Goal: Information Seeking & Learning: Find contact information

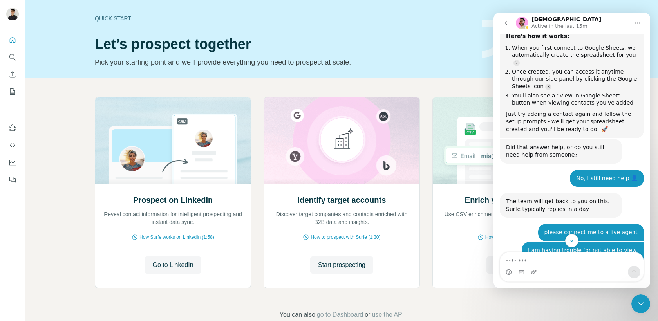
scroll to position [1005, 0]
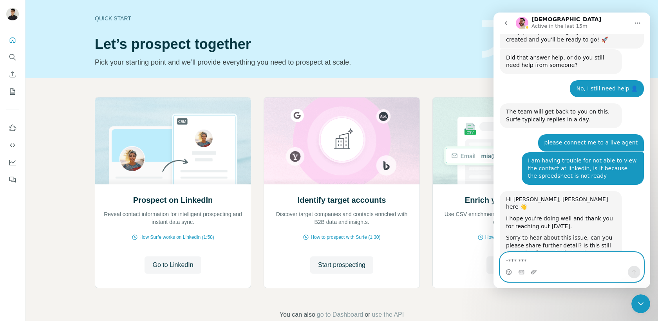
click at [538, 264] on textarea "Message…" at bounding box center [571, 259] width 143 height 13
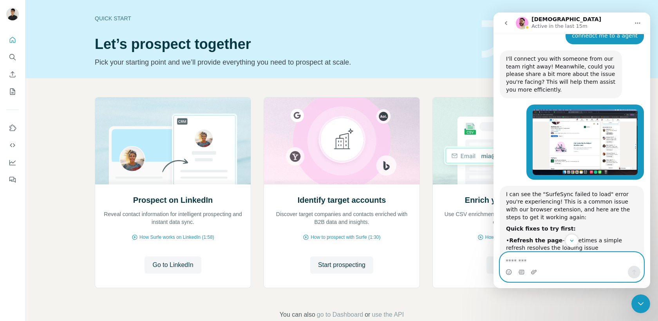
scroll to position [364, 0]
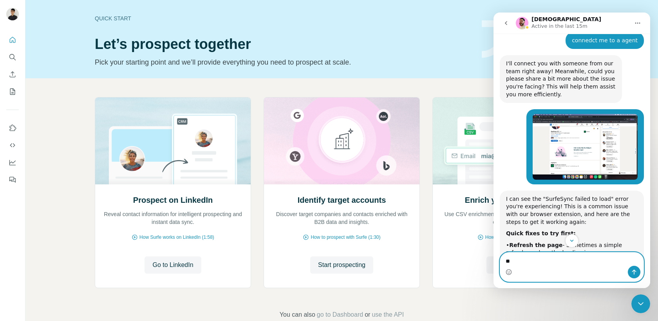
type textarea "*"
type textarea "**********"
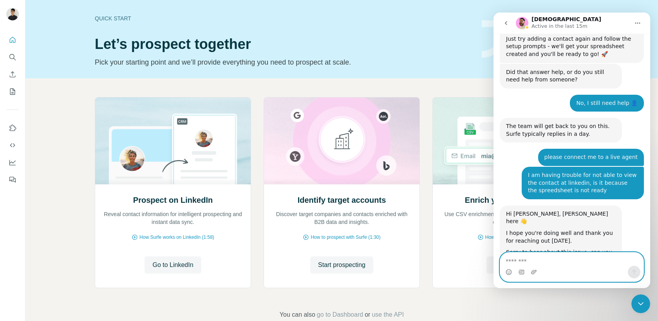
scroll to position [1028, 0]
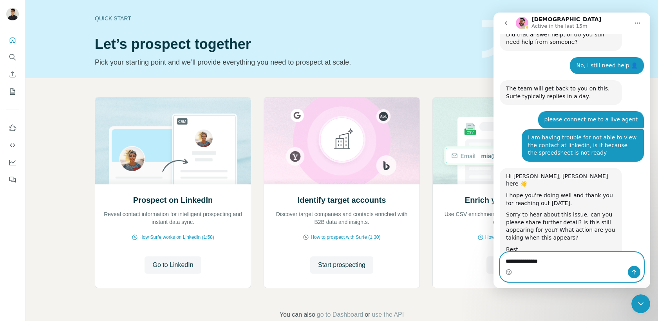
click at [559, 265] on textarea "**********" at bounding box center [571, 259] width 143 height 13
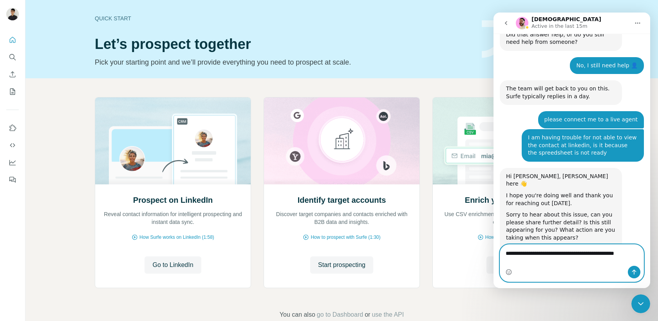
type textarea "**********"
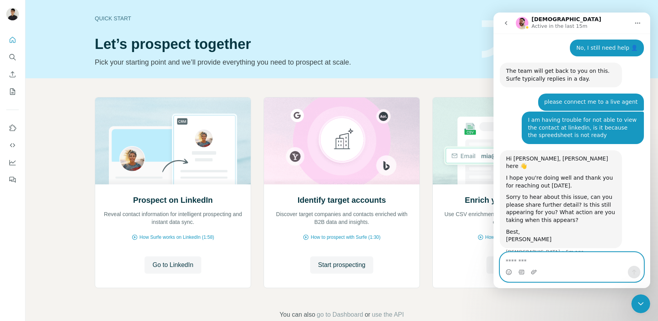
scroll to position [1053, 0]
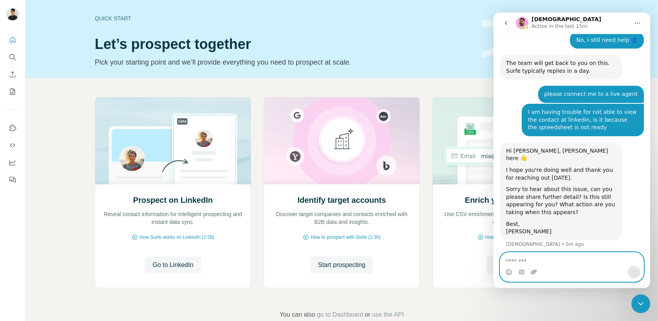
click at [532, 274] on icon "Upload attachment" at bounding box center [533, 272] width 5 height 4
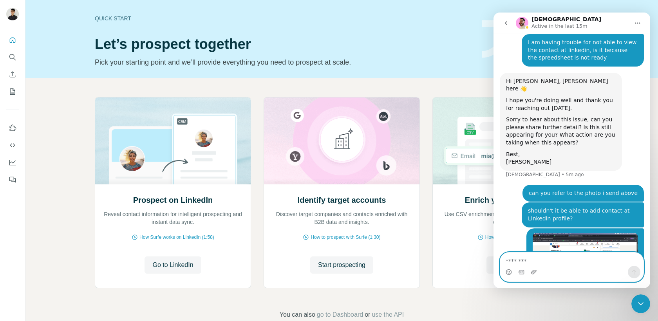
scroll to position [1129, 0]
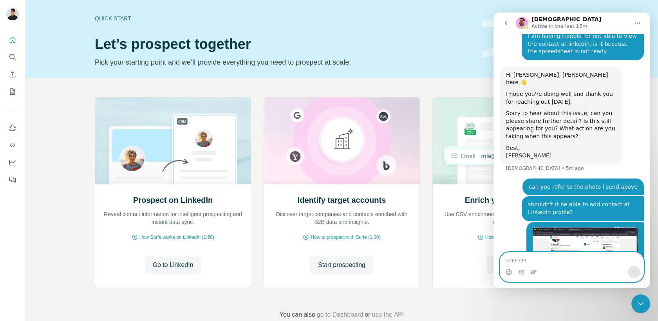
click at [555, 263] on textarea "Message…" at bounding box center [571, 259] width 143 height 13
type textarea "**********"
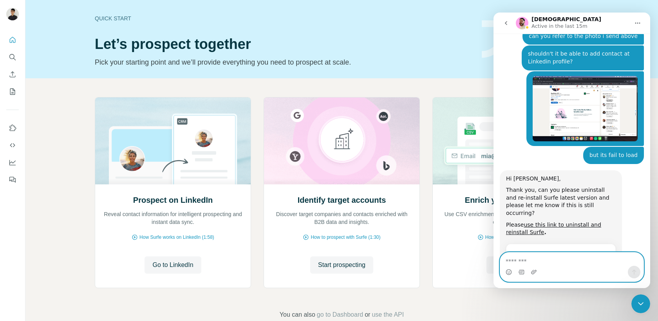
scroll to position [1284, 0]
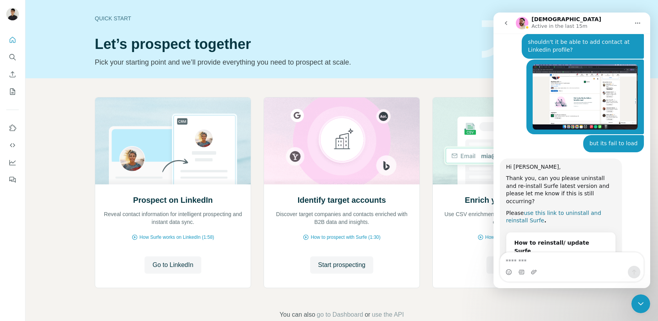
click at [601, 210] on link "use this link to uninstall and reinstall Surfe" at bounding box center [553, 217] width 95 height 14
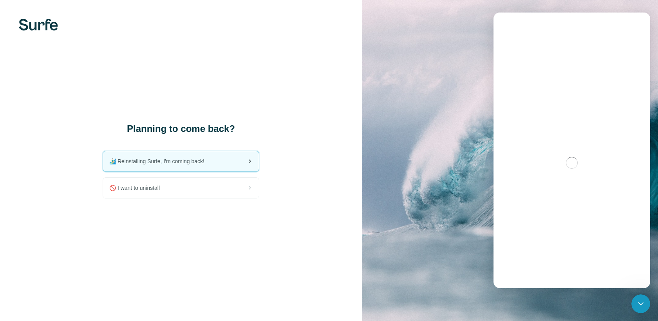
click at [235, 164] on div "🏄🏻‍♂️ Reinstalling Surfe, I'm coming back!" at bounding box center [181, 161] width 156 height 20
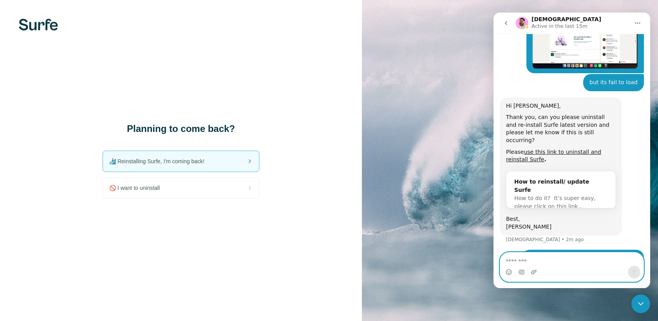
scroll to position [1363, 0]
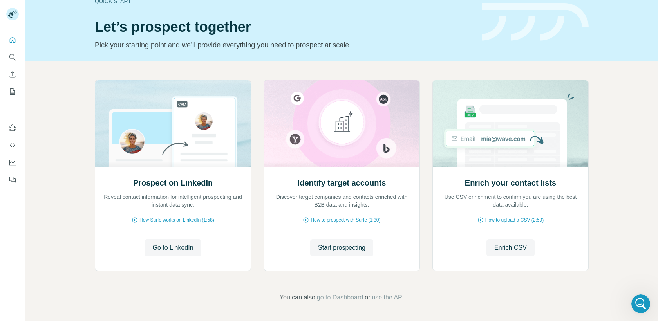
scroll to position [1284, 0]
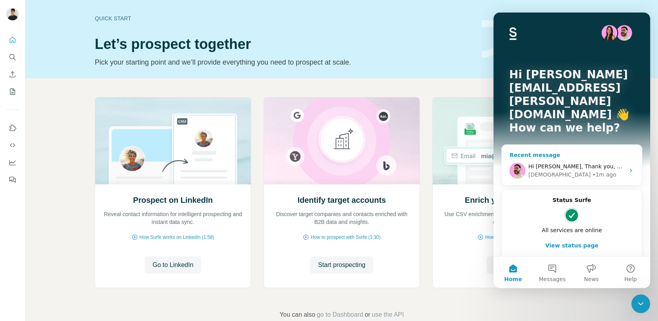
click at [592, 171] on div "• 1m ago" at bounding box center [604, 175] width 24 height 8
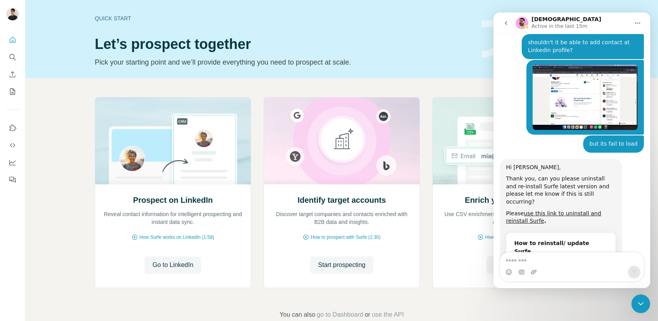
scroll to position [1284, 0]
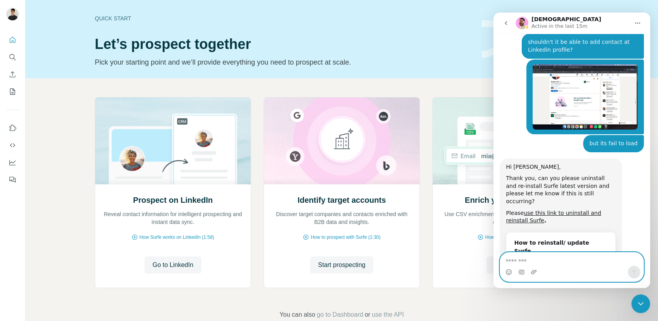
click at [549, 260] on textarea "Message…" at bounding box center [571, 259] width 143 height 13
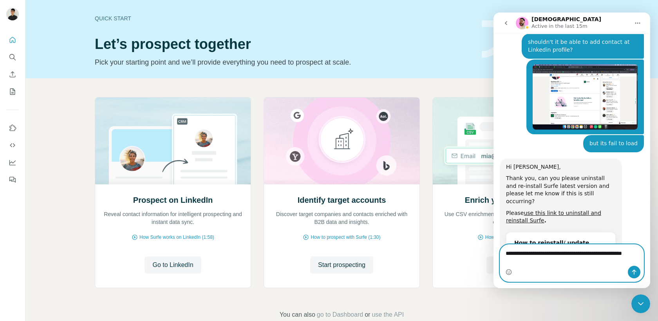
scroll to position [1292, 0]
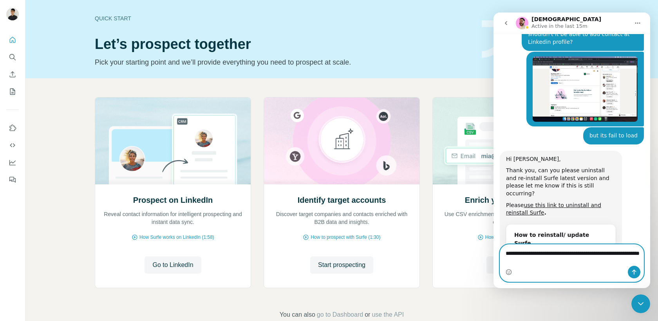
type textarea "**********"
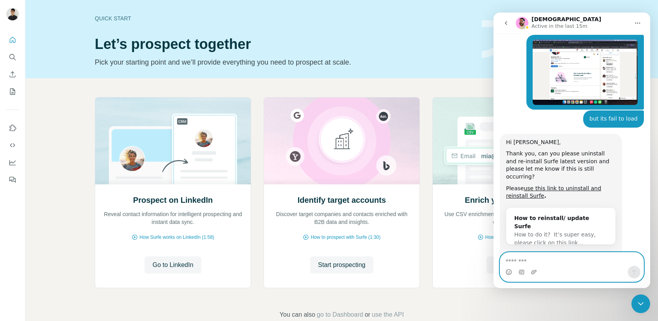
scroll to position [1315, 0]
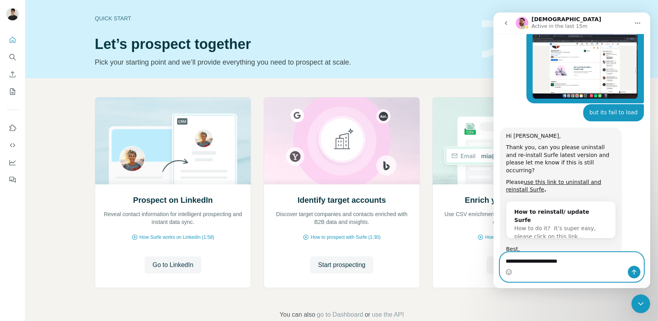
type textarea "**********"
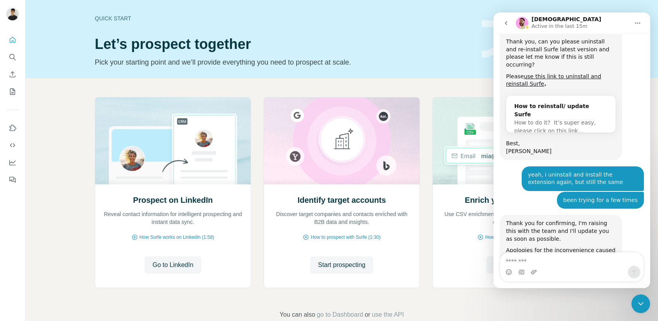
scroll to position [1391, 0]
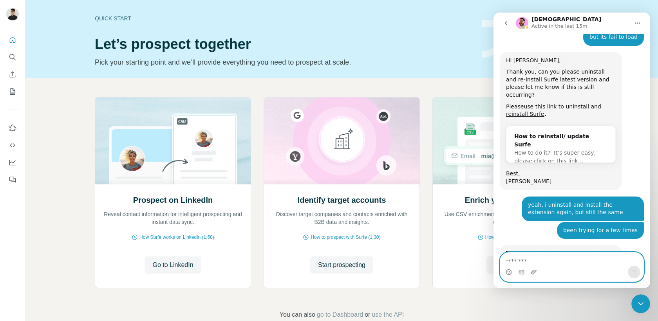
click at [527, 261] on textarea "Message…" at bounding box center [571, 259] width 143 height 13
type textarea "******"
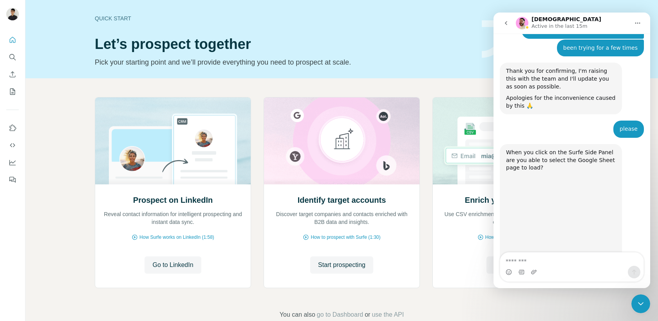
scroll to position [1588, 0]
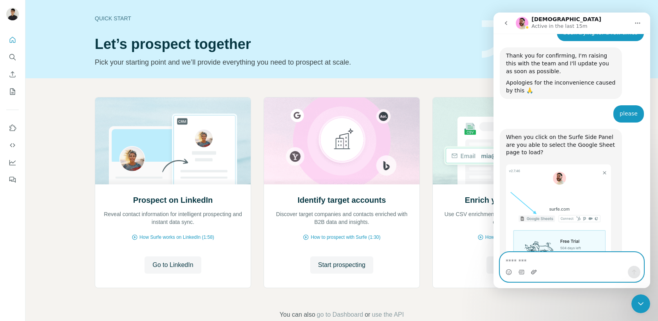
click at [534, 270] on icon "Upload attachment" at bounding box center [534, 272] width 6 height 6
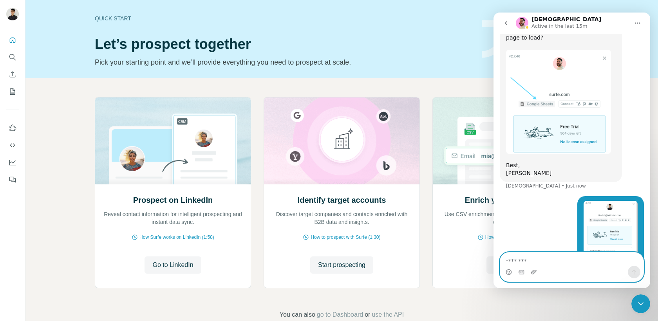
scroll to position [1709, 0]
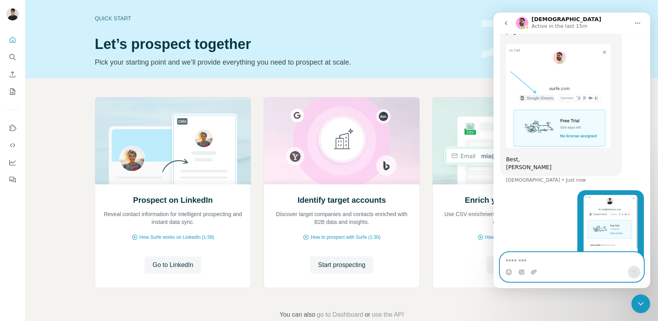
click at [552, 261] on textarea "Message…" at bounding box center [571, 259] width 143 height 13
type textarea "**********"
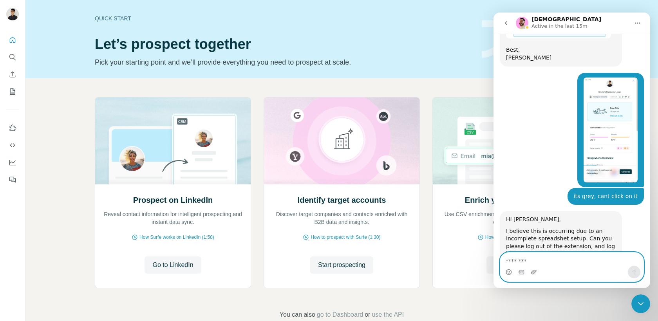
scroll to position [1831, 0]
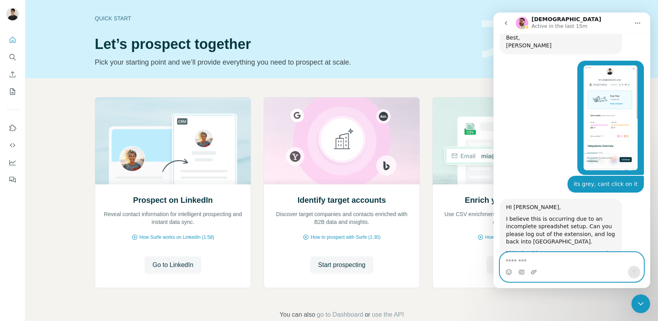
click at [571, 259] on textarea "Message…" at bounding box center [571, 259] width 143 height 13
type textarea "**********"
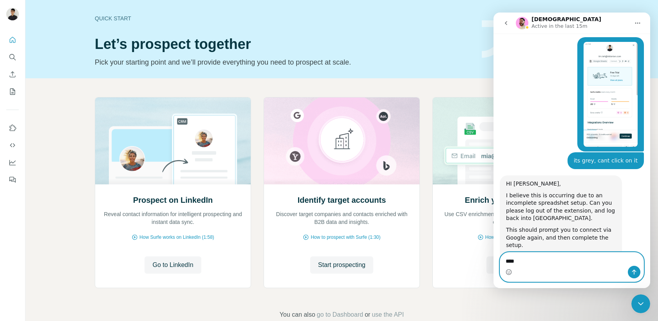
type textarea "****"
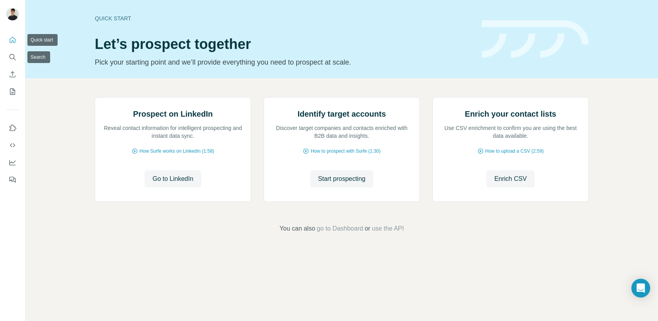
click at [9, 37] on icon "Quick start" at bounding box center [13, 40] width 8 height 8
click at [14, 163] on icon "Dashboard" at bounding box center [13, 163] width 8 height 8
click at [642, 291] on icon "Open Intercom Messenger" at bounding box center [640, 288] width 9 height 10
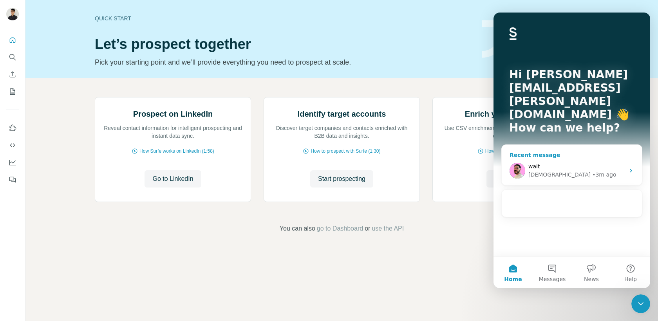
click at [582, 163] on div "wait" at bounding box center [576, 167] width 96 height 8
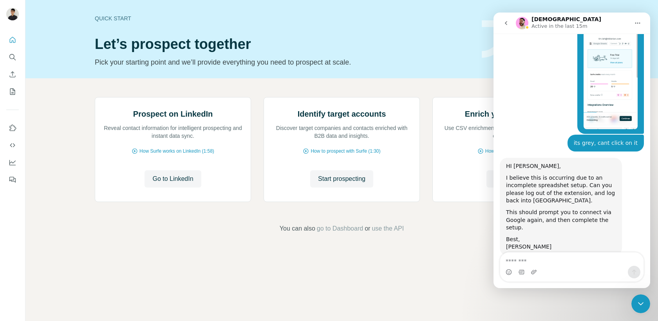
click at [547, 263] on textarea "Message…" at bounding box center [571, 259] width 143 height 13
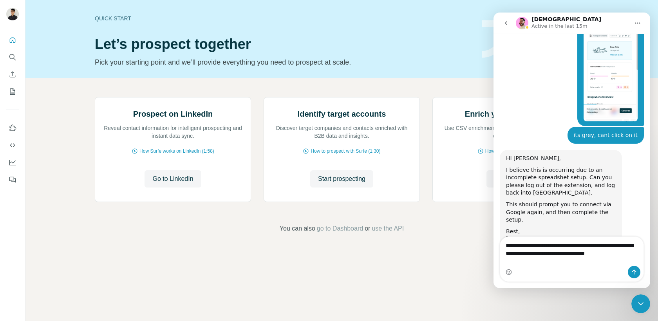
scroll to position [1888, 0]
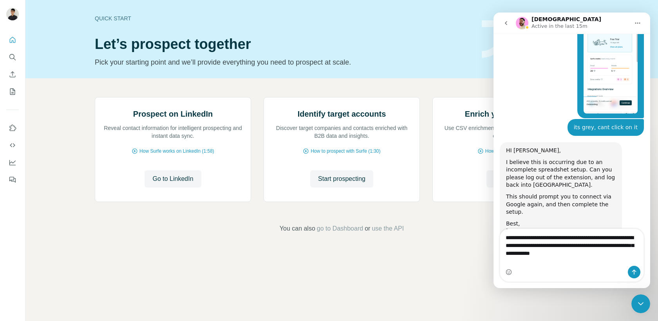
type textarea "**********"
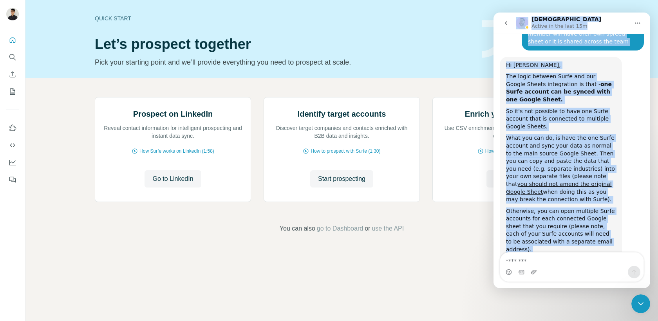
scroll to position [2083, 0]
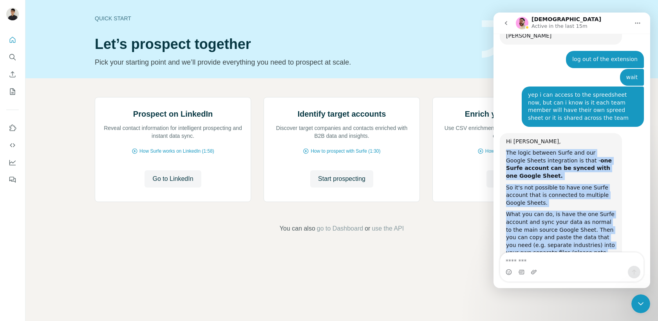
drag, startPoint x: 527, startPoint y: 210, endPoint x: 501, endPoint y: 91, distance: 121.9
click at [501, 133] on div "Hi [PERSON_NAME], The logic between Surfe and our Google Sheets integration is …" at bounding box center [561, 257] width 122 height 248
copy div "The logic between Surfe and our Google Sheets integration is that - one Surfe a…"
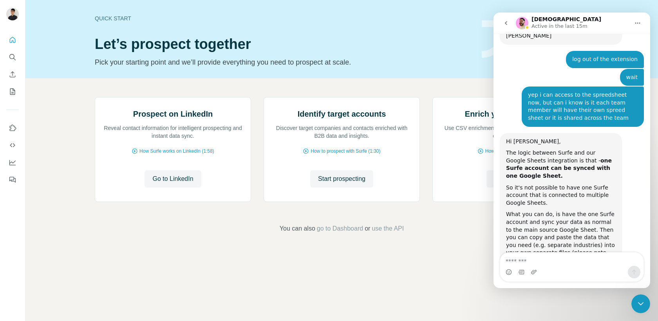
click at [564, 284] on div "Otherwise, you can open multiple Surfe accounts for each connected Google sheet…" at bounding box center [561, 307] width 110 height 46
click at [547, 261] on textarea "Message…" at bounding box center [571, 259] width 143 height 13
click at [568, 260] on textarea "Message…" at bounding box center [571, 259] width 143 height 13
type textarea "*"
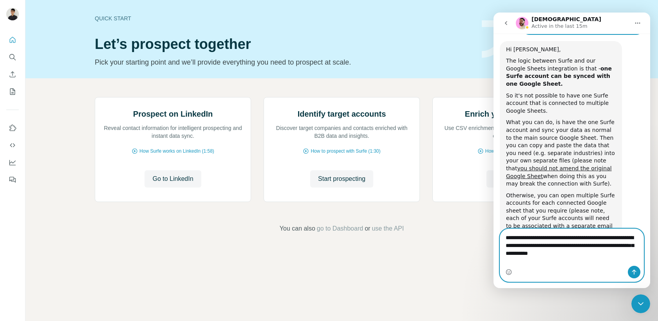
scroll to position [2183, 0]
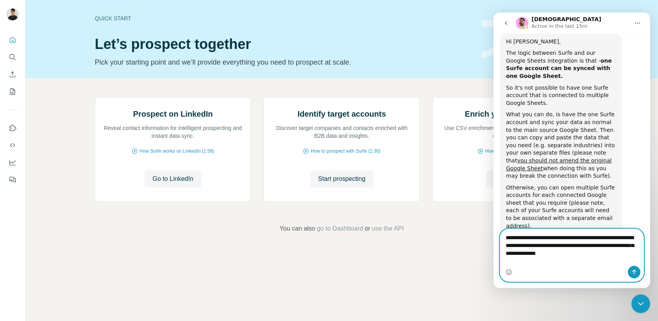
type textarea "**********"
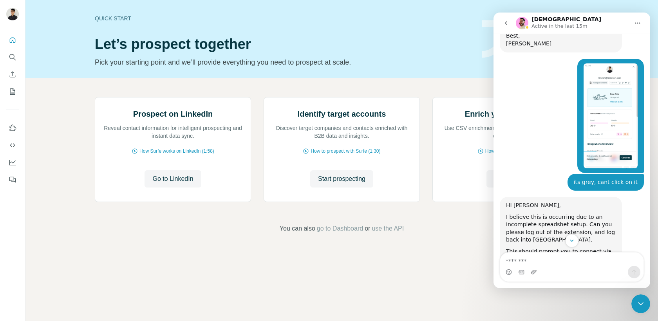
scroll to position [2206, 0]
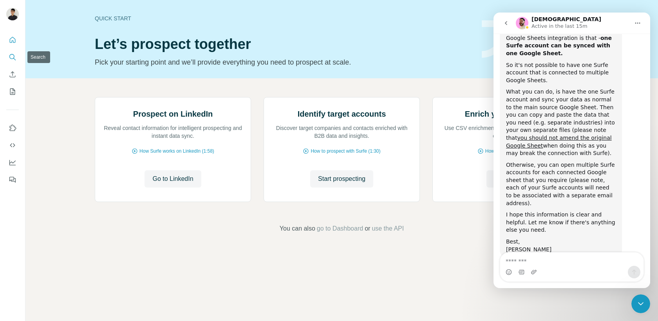
click at [13, 57] on icon "Search" at bounding box center [13, 57] width 8 height 8
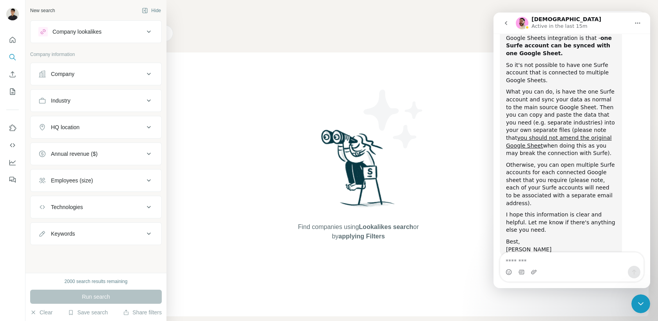
click at [66, 80] on button "Company" at bounding box center [96, 74] width 131 height 19
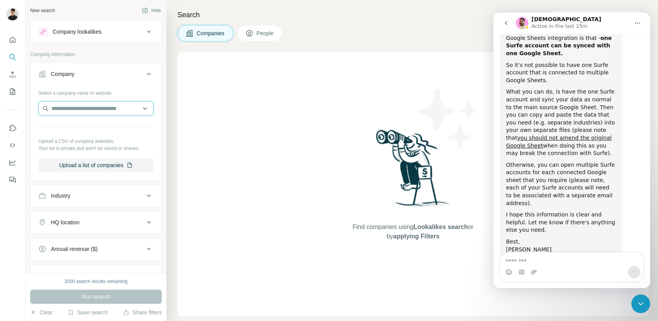
click at [88, 110] on input "text" at bounding box center [95, 108] width 115 height 14
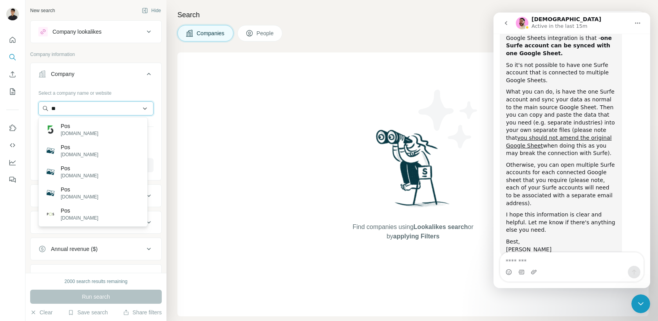
type input "*"
paste input "**********"
type input "**********"
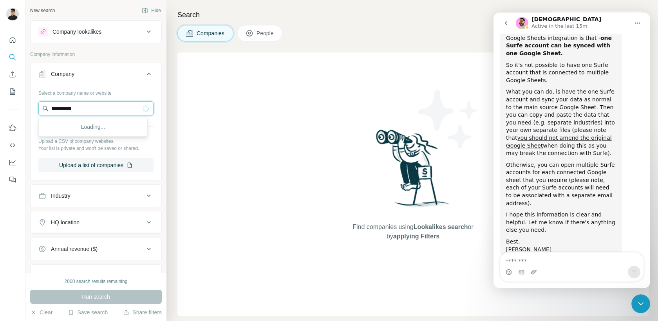
click at [90, 110] on input "**********" at bounding box center [95, 108] width 115 height 14
click at [119, 108] on input "text" at bounding box center [95, 108] width 115 height 14
paste input "**********"
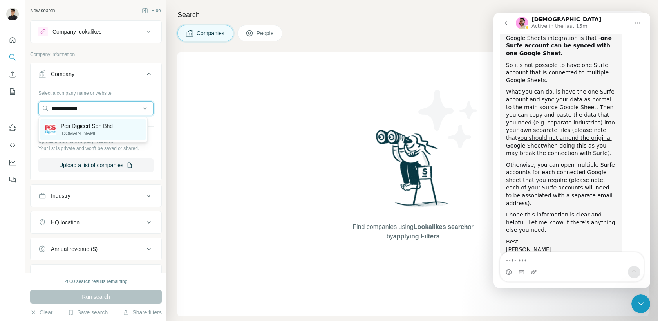
type input "**********"
click at [120, 128] on div "Pos Digicert Sdn Bhd [DOMAIN_NAME]" at bounding box center [92, 129] width 105 height 21
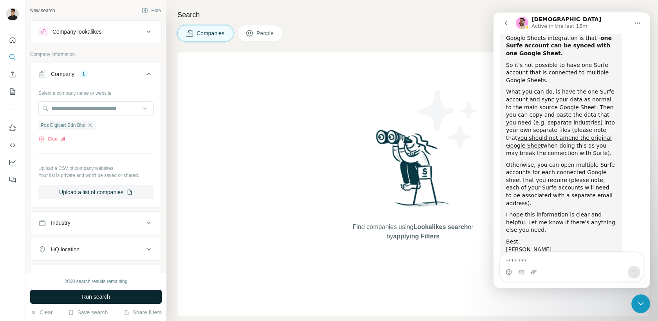
click at [94, 295] on span "Run search" at bounding box center [96, 297] width 28 height 8
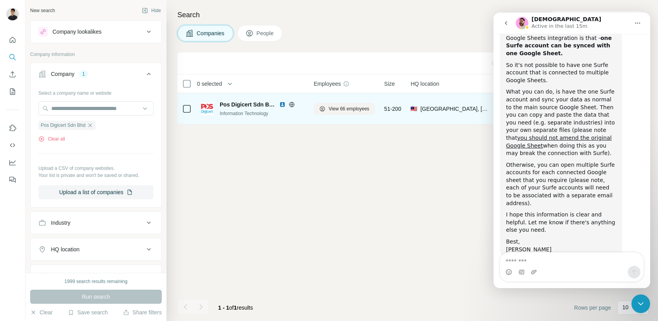
click at [248, 105] on span "Pos Digicert Sdn Bhd" at bounding box center [248, 105] width 56 height 8
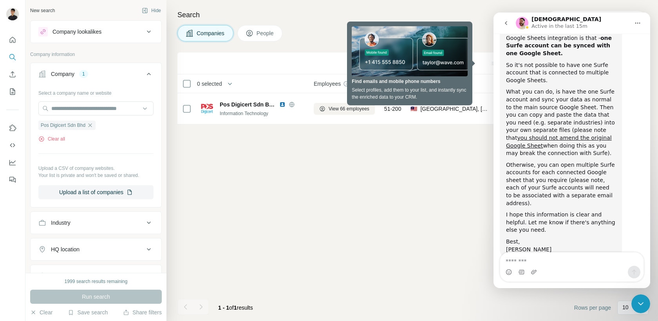
click at [634, 24] on button "Home" at bounding box center [637, 23] width 15 height 15
click at [640, 307] on icon "Close Intercom Messenger" at bounding box center [640, 303] width 9 height 9
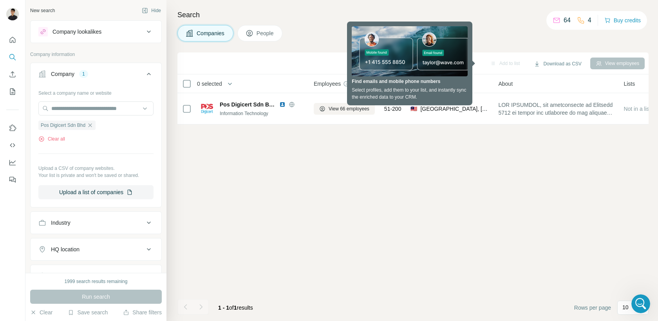
click at [508, 154] on div "Add to list Download as CSV View employees 0 selected Companies Employees Size …" at bounding box center [412, 186] width 471 height 269
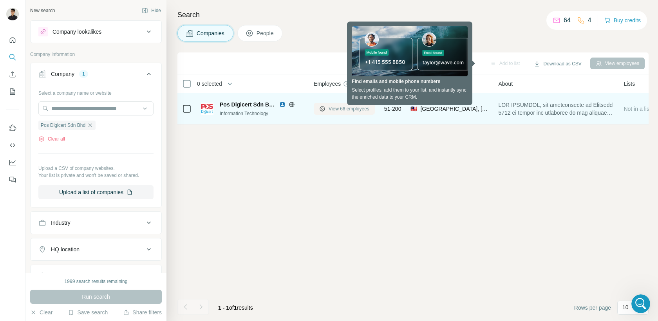
click at [334, 110] on span "View 66 employees" at bounding box center [349, 108] width 41 height 7
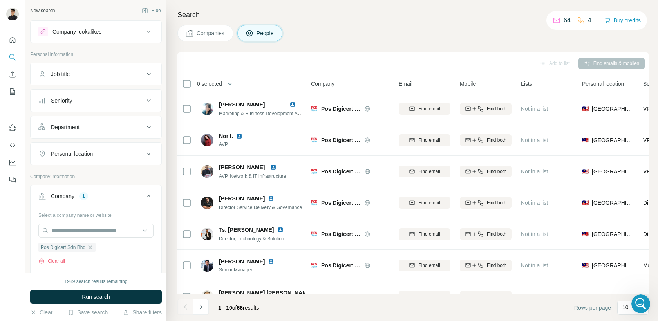
scroll to position [0, 2]
click at [143, 137] on div "Department" at bounding box center [96, 127] width 132 height 23
click at [144, 128] on icon at bounding box center [148, 127] width 9 height 9
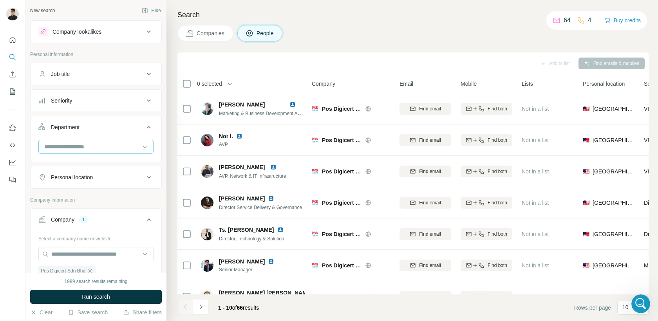
click at [130, 143] on input at bounding box center [91, 147] width 97 height 9
click at [134, 108] on button "Seniority" at bounding box center [96, 100] width 131 height 19
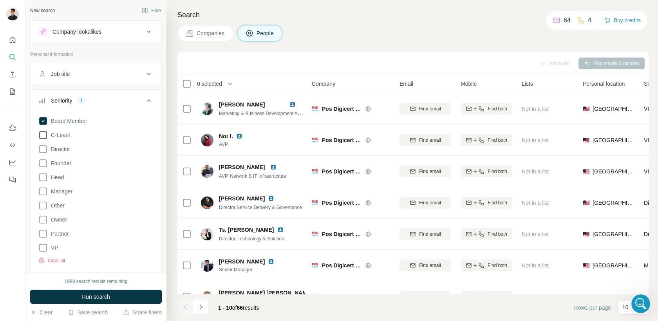
click at [61, 133] on span "C-Level" at bounding box center [59, 135] width 22 height 8
click at [63, 150] on span "Director" at bounding box center [59, 149] width 22 height 8
click at [64, 157] on div "Board Member C-Level Director Founder Head Manager Other Owner Partner VP Clear…" at bounding box center [95, 188] width 115 height 151
click at [61, 179] on span "Head" at bounding box center [56, 178] width 16 height 8
click at [64, 166] on span "Founder" at bounding box center [60, 163] width 24 height 8
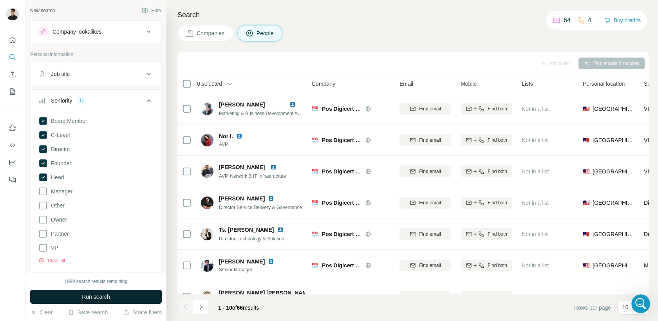
click at [104, 299] on span "Run search" at bounding box center [96, 297] width 28 height 8
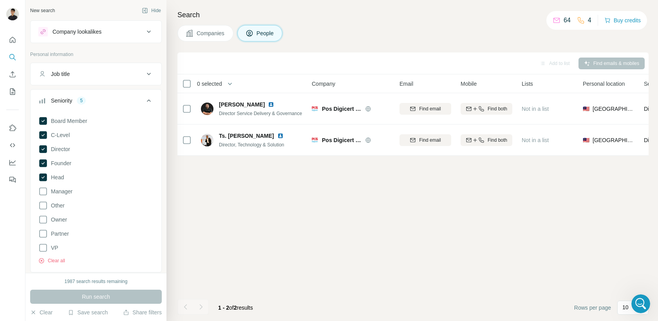
click at [144, 99] on icon at bounding box center [148, 100] width 9 height 9
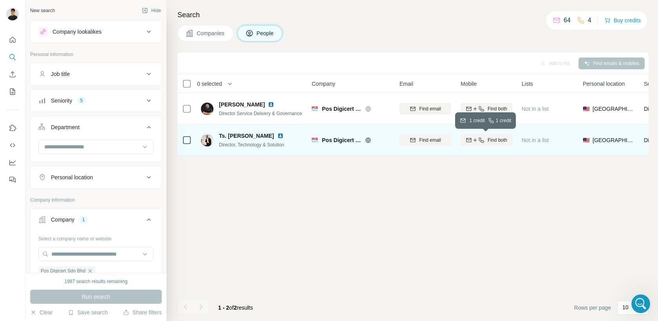
click at [476, 136] on button "Find both" at bounding box center [487, 140] width 52 height 12
click at [239, 141] on div "Director, Technology & Solution" at bounding box center [256, 145] width 74 height 8
click at [251, 136] on span "Ts. [PERSON_NAME]" at bounding box center [246, 136] width 55 height 6
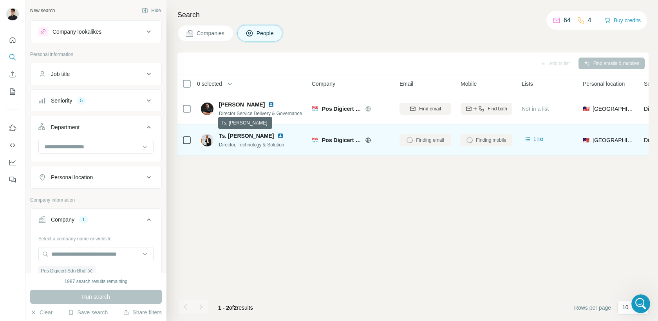
click at [251, 136] on span "Ts. [PERSON_NAME]" at bounding box center [246, 136] width 55 height 6
click at [284, 134] on img at bounding box center [280, 136] width 6 height 6
click at [532, 139] on icon at bounding box center [528, 140] width 8 height 8
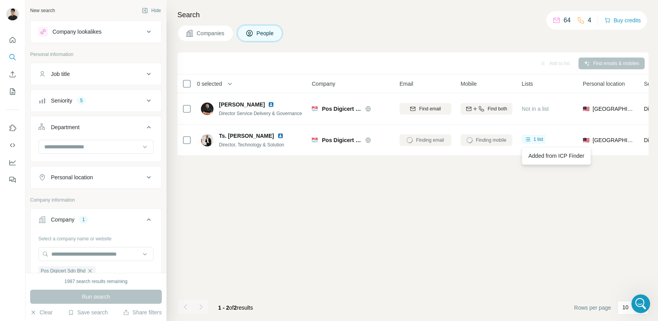
click at [512, 189] on div "Add to list Find emails & mobiles 0 selected People Company Email Mobile Lists …" at bounding box center [412, 186] width 471 height 269
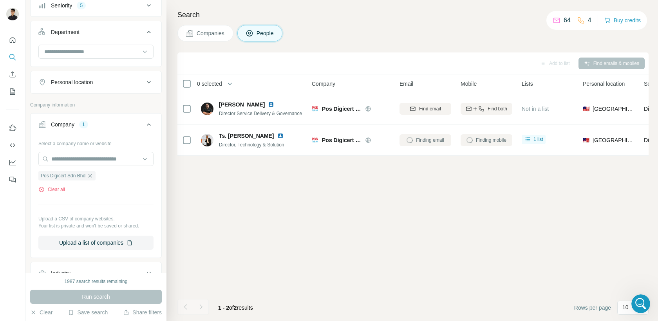
scroll to position [262, 0]
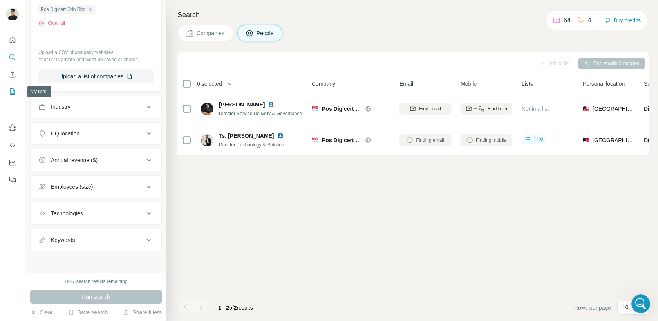
click at [13, 95] on icon "My lists" at bounding box center [13, 92] width 8 height 8
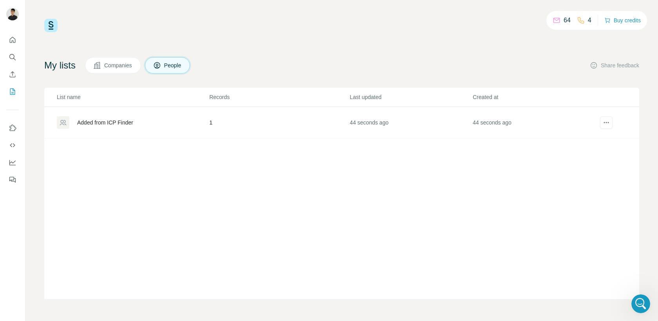
click at [118, 121] on div "Added from ICP Finder" at bounding box center [105, 123] width 56 height 8
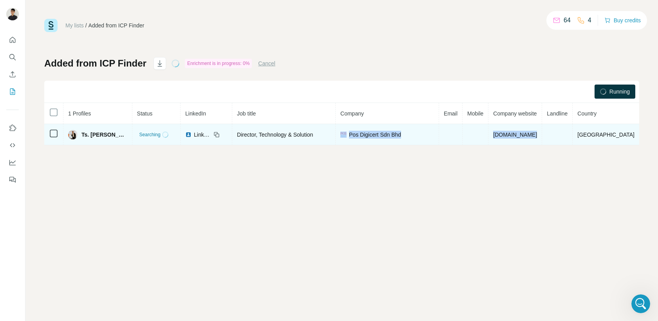
drag, startPoint x: 580, startPoint y: 141, endPoint x: 306, endPoint y: 137, distance: 274.2
click at [347, 136] on tr "Ts. [PERSON_NAME] Searching LinkedIn Director, Technology & Solution Pos Digice…" at bounding box center [341, 134] width 595 height 21
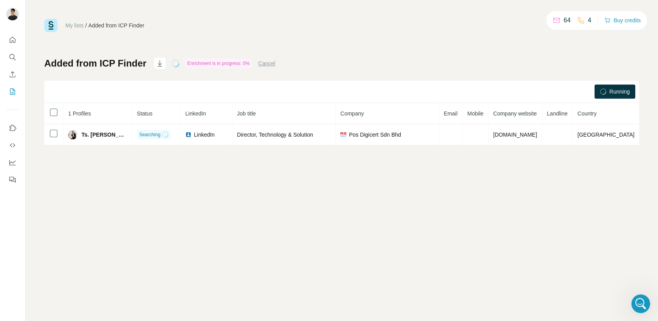
click at [356, 201] on div "My lists / Added from ICP Finder 64 4 Buy credits Added from ICP Finder Enrichm…" at bounding box center [341, 160] width 633 height 321
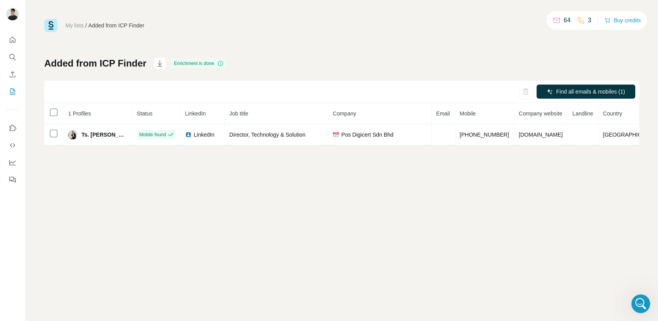
click at [437, 226] on div "My lists / Added from ICP Finder 64 3 Buy credits Added from ICP Finder Enrichm…" at bounding box center [341, 160] width 633 height 321
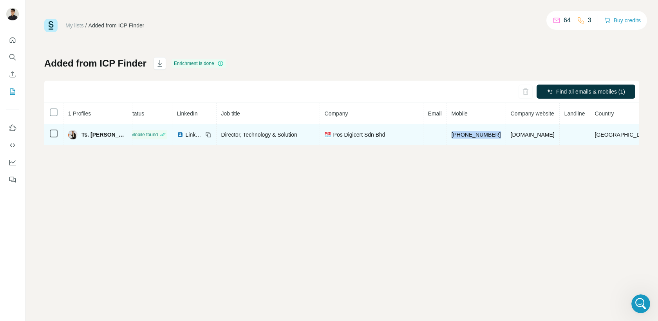
drag, startPoint x: 515, startPoint y: 134, endPoint x: 470, endPoint y: 132, distance: 45.1
click at [470, 132] on tr "Ts. [PERSON_NAME] Mobile found LinkedIn Director, Technology & Solution Pos Dig…" at bounding box center [346, 134] width 620 height 21
copy span "[PHONE_NUMBER]"
click at [532, 135] on span "[DOMAIN_NAME]" at bounding box center [533, 135] width 44 height 6
click at [524, 136] on span "[DOMAIN_NAME]" at bounding box center [533, 135] width 44 height 6
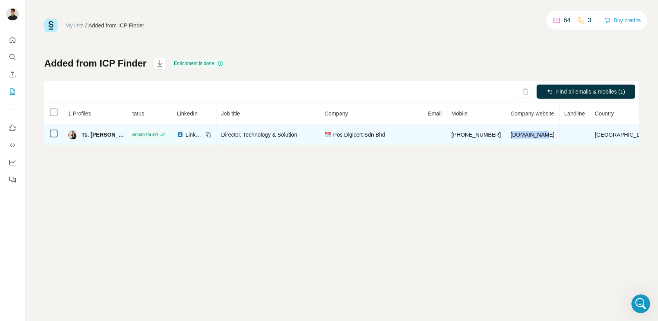
click at [524, 136] on span "[DOMAIN_NAME]" at bounding box center [533, 135] width 44 height 6
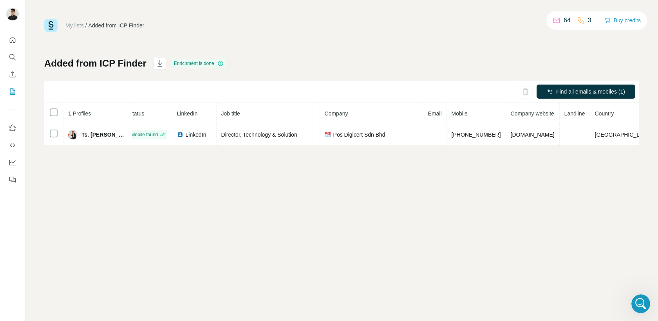
drag, startPoint x: 493, startPoint y: 150, endPoint x: 526, endPoint y: 149, distance: 33.3
click at [526, 149] on div "My lists / Added from ICP Finder 64 3 Buy credits Added from ICP Finder Enrichm…" at bounding box center [341, 160] width 633 height 321
click at [14, 54] on icon "Search" at bounding box center [13, 57] width 8 height 8
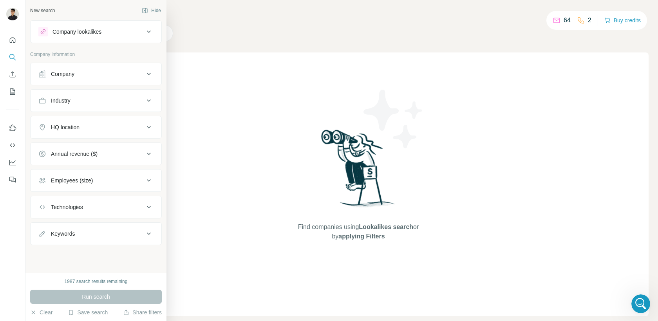
click at [107, 76] on div "Company" at bounding box center [91, 74] width 106 height 8
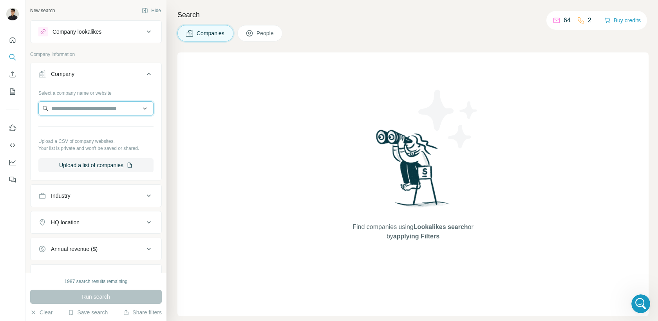
click at [108, 110] on input "text" at bounding box center [95, 108] width 115 height 14
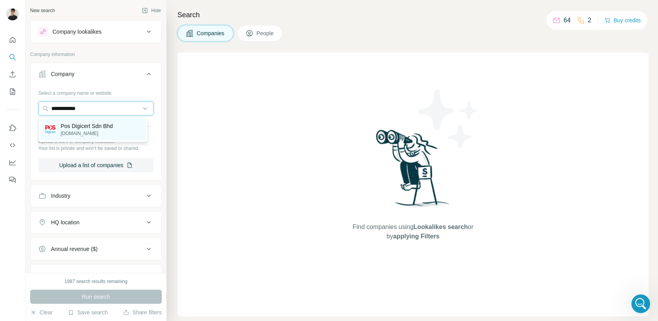
type input "**********"
click at [103, 128] on p "Pos Digicert Sdn Bhd" at bounding box center [87, 126] width 52 height 8
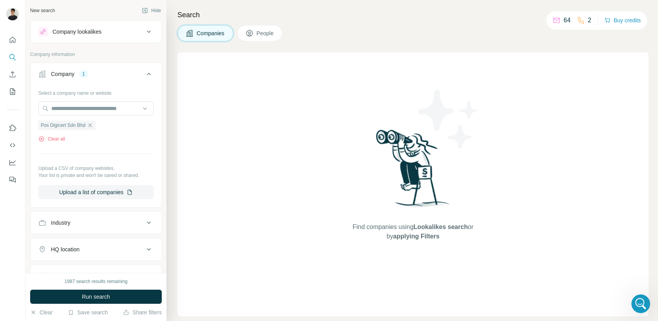
click at [271, 34] on span "People" at bounding box center [266, 33] width 18 height 8
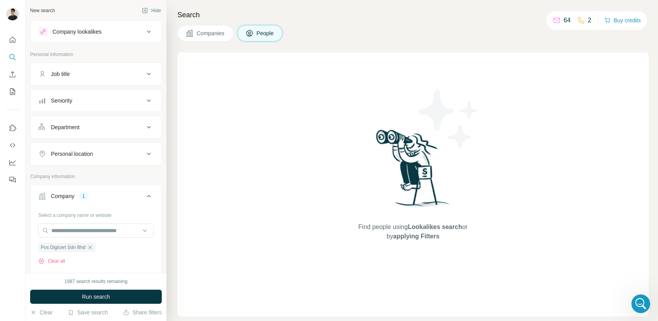
click at [144, 96] on icon at bounding box center [148, 100] width 9 height 9
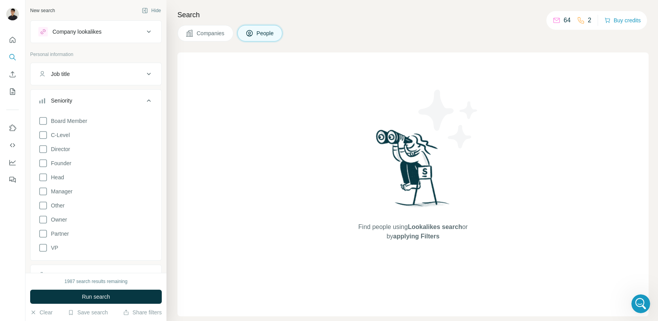
click at [144, 98] on icon at bounding box center [148, 100] width 9 height 9
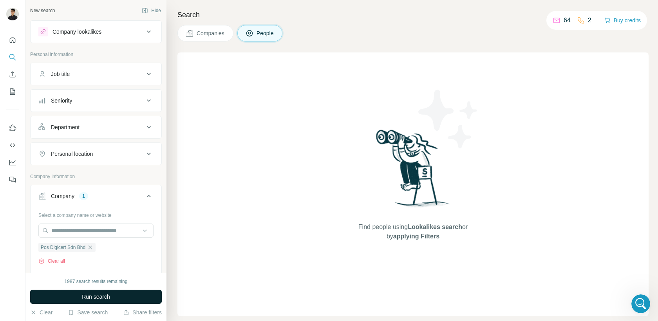
click at [119, 297] on button "Run search" at bounding box center [96, 297] width 132 height 14
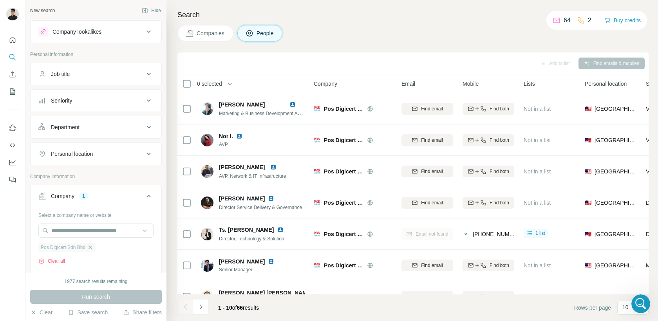
click at [93, 246] on icon "button" at bounding box center [90, 247] width 6 height 6
click at [98, 235] on input "text" at bounding box center [95, 231] width 115 height 14
paste input "**********"
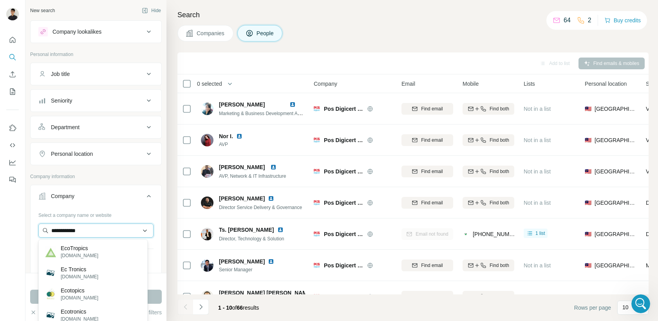
click at [103, 233] on input "**********" at bounding box center [95, 231] width 115 height 14
paste input "**********"
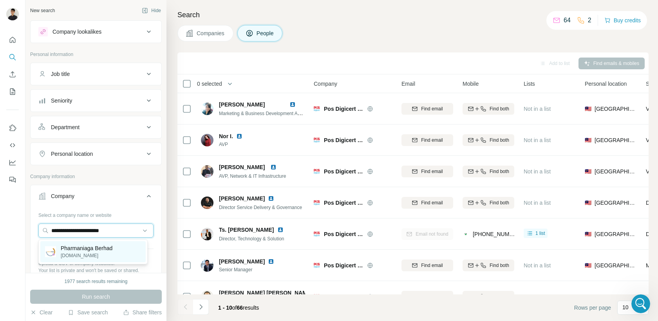
type input "**********"
click at [112, 255] on p "[DOMAIN_NAME]" at bounding box center [87, 255] width 52 height 7
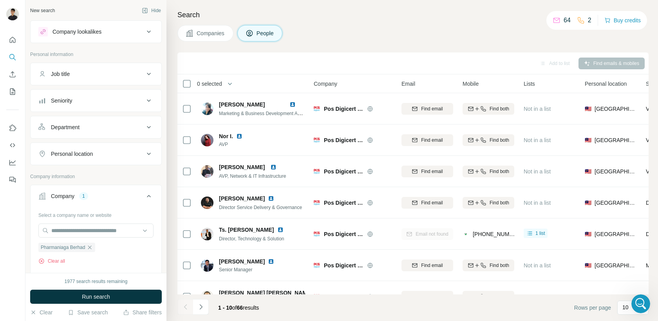
click at [112, 304] on div "1977 search results remaining Run search Clear Save search Share filters" at bounding box center [95, 297] width 141 height 48
click at [128, 297] on button "Run search" at bounding box center [96, 297] width 132 height 14
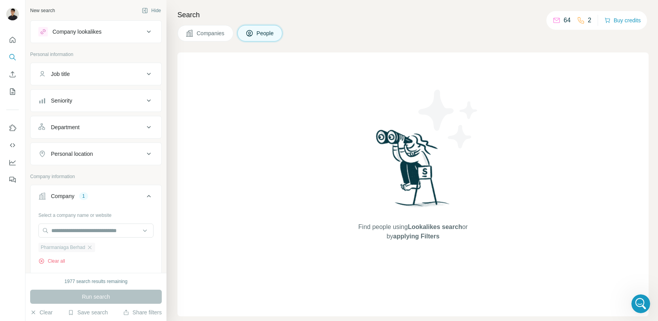
click at [82, 247] on span "Pharmaniaga Berhad" at bounding box center [63, 247] width 44 height 7
click at [207, 31] on span "Companies" at bounding box center [211, 33] width 29 height 8
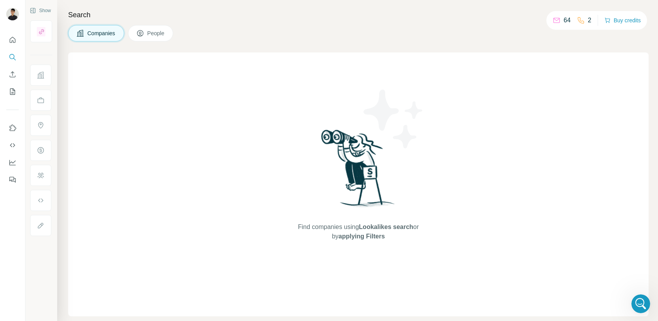
click at [162, 31] on span "People" at bounding box center [156, 33] width 18 height 8
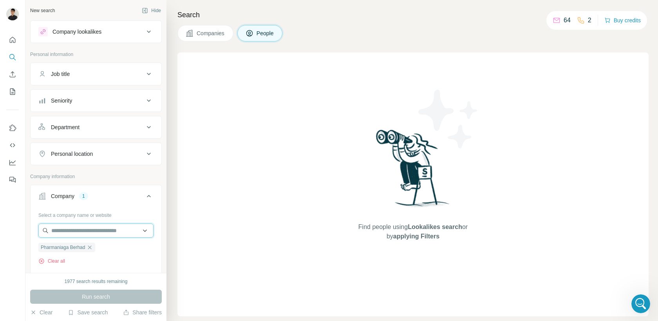
click at [102, 237] on input "text" at bounding box center [95, 231] width 115 height 14
paste input "**********"
drag, startPoint x: 103, startPoint y: 232, endPoint x: 5, endPoint y: 228, distance: 97.2
click at [9, 229] on div "**********" at bounding box center [329, 160] width 658 height 321
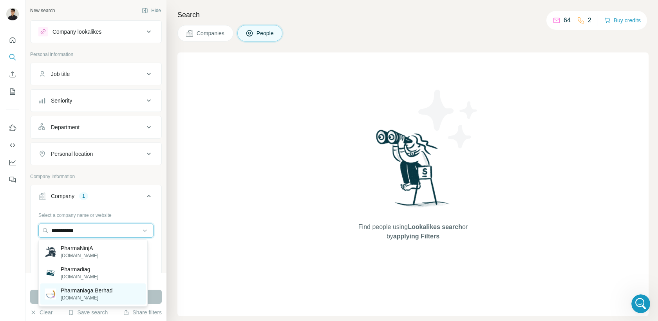
type input "**********"
click at [85, 292] on p "Pharmaniaga Berhad" at bounding box center [87, 291] width 52 height 8
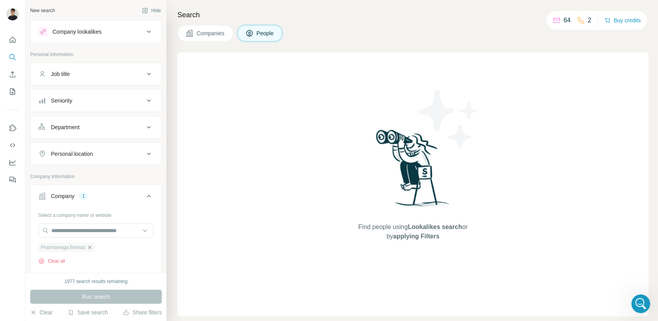
click at [91, 248] on icon "button" at bounding box center [90, 247] width 6 height 6
click at [102, 233] on input "text" at bounding box center [95, 231] width 115 height 14
click at [110, 229] on input "text" at bounding box center [95, 231] width 115 height 14
paste input "**********"
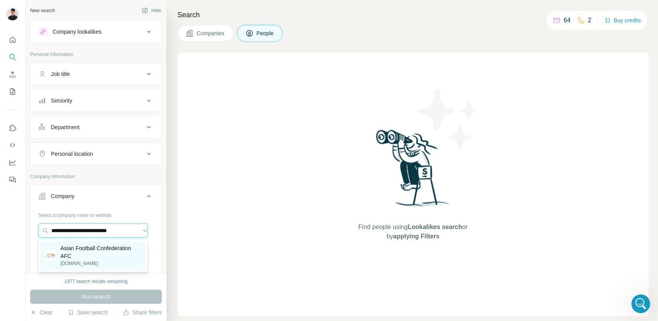
type input "**********"
click at [121, 248] on p "Asian Football Confederation AFC" at bounding box center [100, 252] width 81 height 16
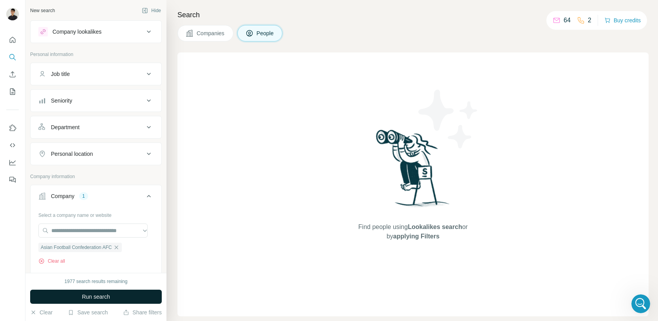
click at [132, 301] on button "Run search" at bounding box center [96, 297] width 132 height 14
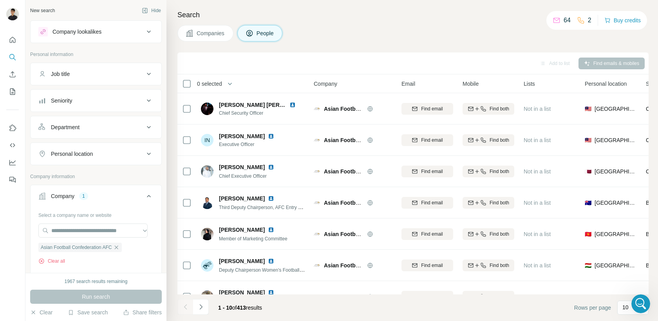
click at [147, 127] on icon at bounding box center [148, 127] width 9 height 9
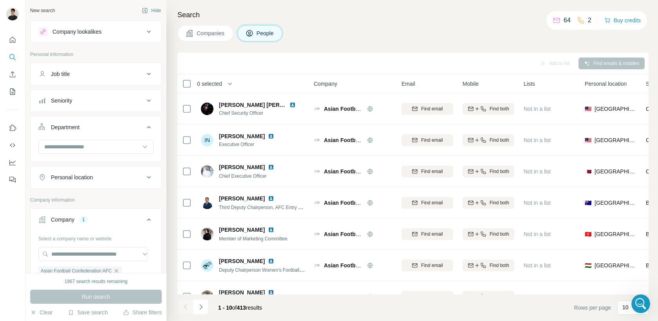
click at [147, 127] on icon at bounding box center [148, 127] width 9 height 9
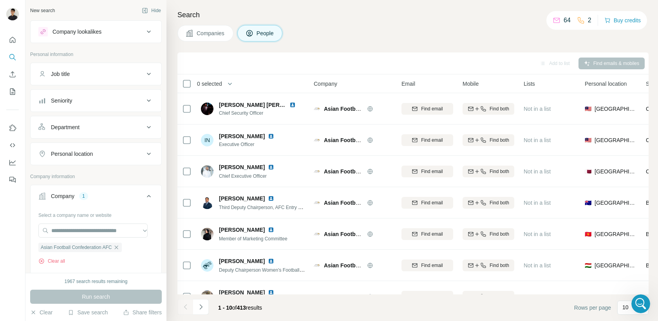
click at [148, 107] on button "Seniority" at bounding box center [96, 100] width 131 height 19
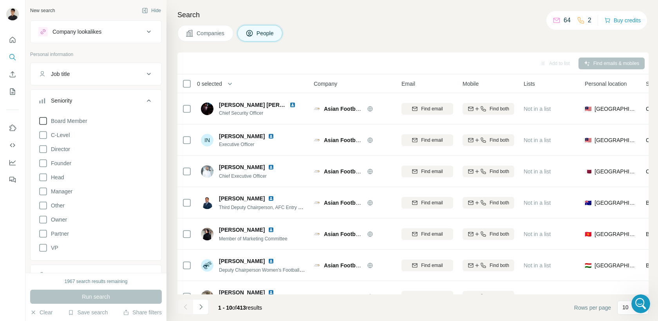
click at [81, 124] on span "Board Member" at bounding box center [68, 121] width 40 height 8
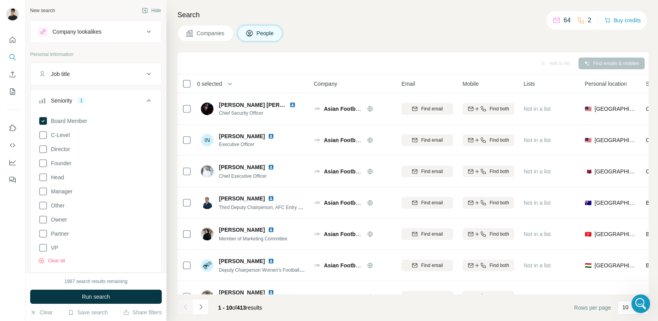
click at [76, 132] on div "Board Member C-Level Director Founder Head Manager Other Owner Partner VP Clear…" at bounding box center [95, 188] width 115 height 151
click at [74, 132] on div "Board Member C-Level Director Founder Head Manager Other Owner Partner VP Clear…" at bounding box center [95, 188] width 115 height 151
click at [68, 141] on div "Board Member C-Level Director Founder Head Manager Other Owner Partner VP Clear…" at bounding box center [95, 188] width 115 height 151
click at [63, 139] on span "C-Level" at bounding box center [59, 135] width 22 height 8
click at [62, 144] on div "Board Member C-Level Director Founder Head Manager Other Owner Partner VP Clear…" at bounding box center [95, 188] width 115 height 151
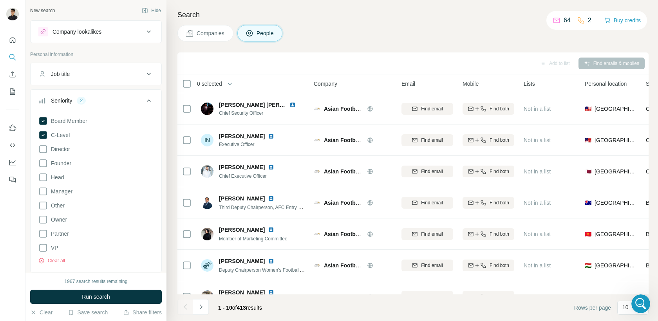
click at [66, 154] on div "Board Member C-Level Director Founder Head Manager Other Owner Partner VP Clear…" at bounding box center [95, 188] width 115 height 151
click at [67, 149] on span "Director" at bounding box center [59, 149] width 22 height 8
click at [67, 160] on span "Founder" at bounding box center [60, 163] width 24 height 8
click at [62, 180] on span "Head" at bounding box center [56, 178] width 16 height 8
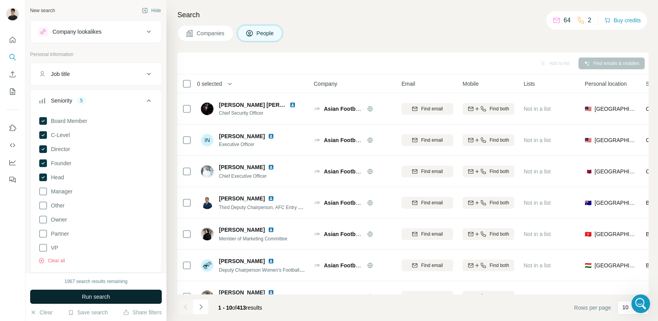
click at [128, 298] on button "Run search" at bounding box center [96, 297] width 132 height 14
click at [628, 311] on p "10" at bounding box center [625, 308] width 6 height 8
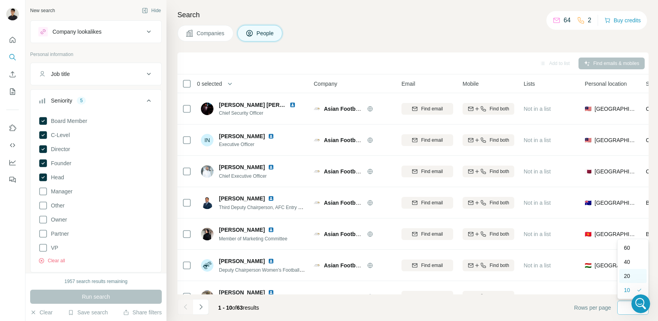
click at [626, 280] on p "20" at bounding box center [627, 276] width 6 height 8
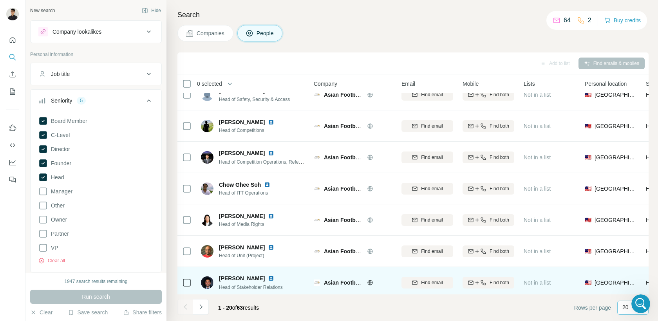
scroll to position [430, 0]
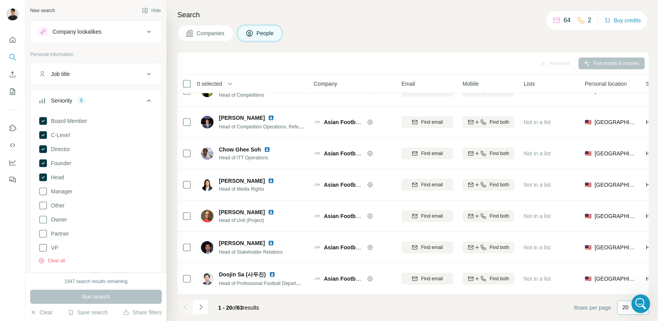
click at [624, 309] on p "20" at bounding box center [625, 308] width 6 height 8
click at [632, 261] on div "40" at bounding box center [633, 262] width 18 height 8
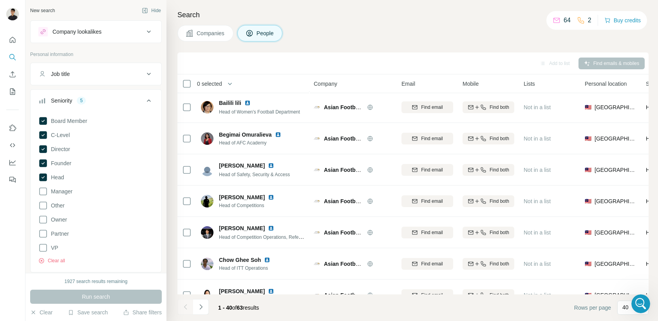
scroll to position [396, 0]
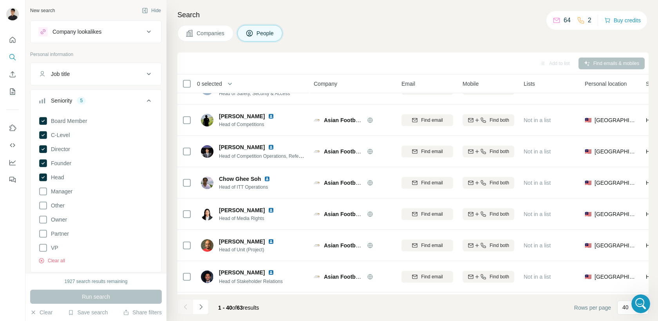
click at [144, 73] on icon at bounding box center [148, 73] width 9 height 9
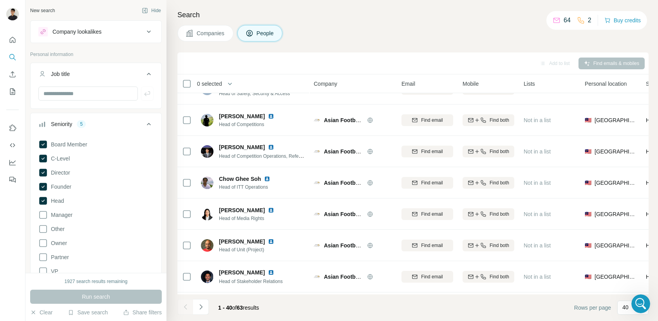
click at [144, 73] on icon at bounding box center [148, 73] width 9 height 9
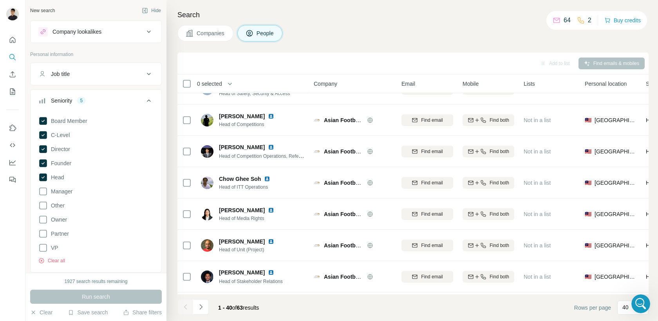
click at [146, 99] on icon at bounding box center [148, 100] width 9 height 9
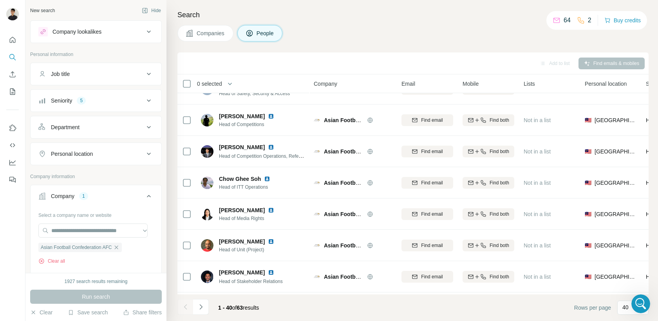
click at [117, 129] on div "Department" at bounding box center [91, 127] width 106 height 8
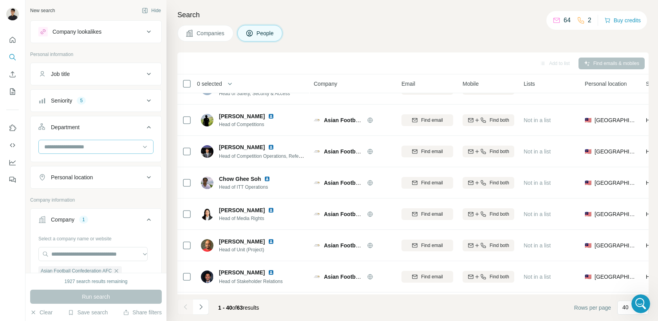
click at [102, 149] on input at bounding box center [91, 147] width 97 height 9
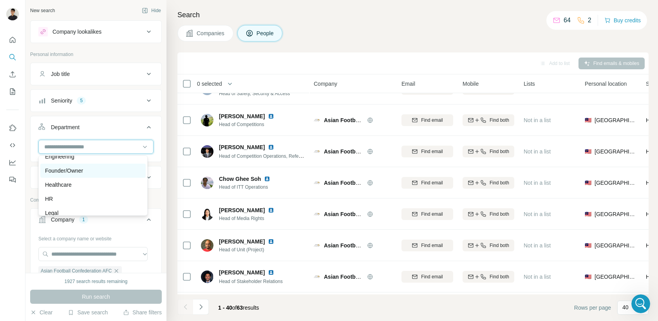
scroll to position [92, 0]
click at [75, 173] on p "Founder/Owner" at bounding box center [64, 172] width 38 height 8
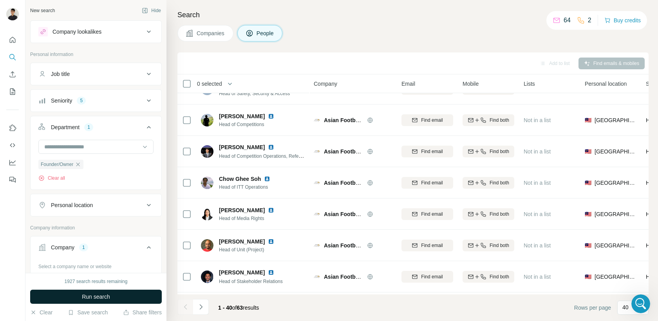
click at [110, 299] on span "Run search" at bounding box center [96, 297] width 28 height 8
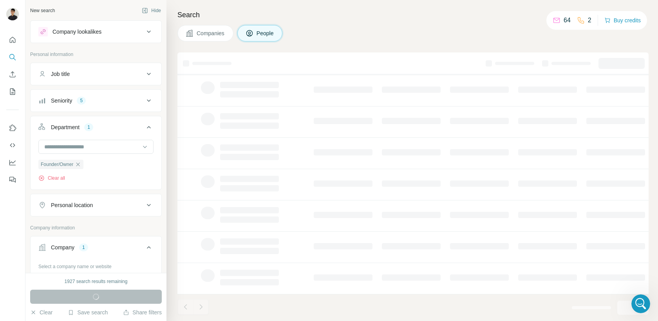
scroll to position [116, 0]
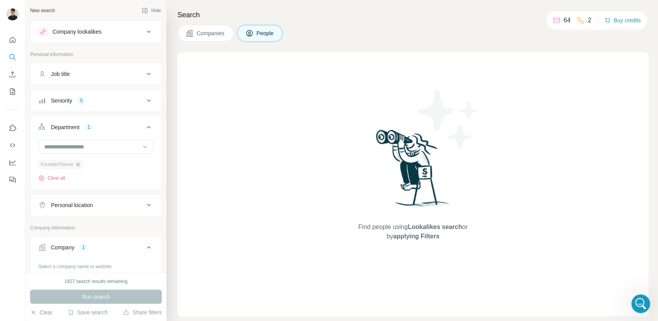
click at [80, 163] on icon "button" at bounding box center [78, 164] width 6 height 6
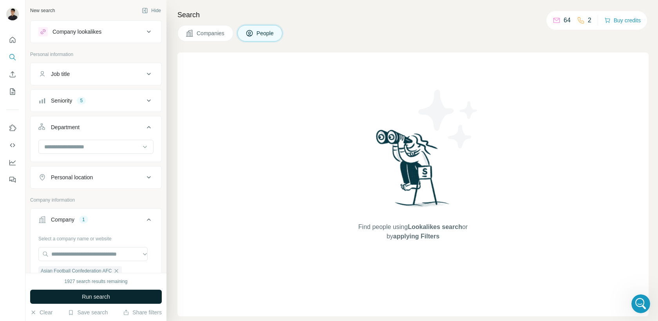
click at [117, 300] on button "Run search" at bounding box center [96, 297] width 132 height 14
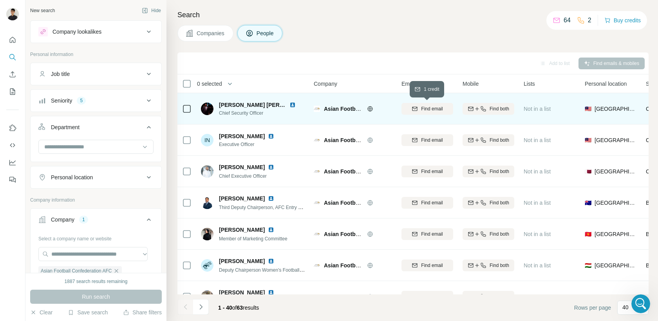
click at [431, 112] on span "Find email" at bounding box center [432, 108] width 22 height 7
click at [430, 104] on div "[PERSON_NAME][EMAIL_ADDRESS][PERSON_NAME][DOMAIN_NAME]" at bounding box center [428, 109] width 52 height 22
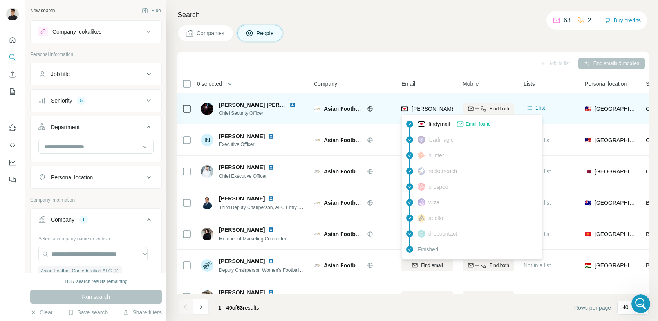
click at [429, 110] on span "[PERSON_NAME][EMAIL_ADDRESS][PERSON_NAME][DOMAIN_NAME]" at bounding box center [503, 109] width 183 height 6
click at [437, 112] on span "[PERSON_NAME][EMAIL_ADDRESS][PERSON_NAME][DOMAIN_NAME]" at bounding box center [503, 109] width 183 height 6
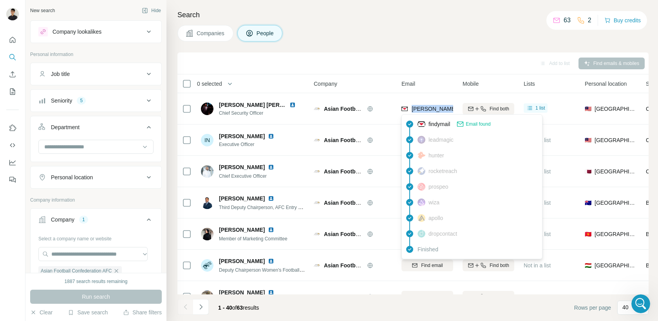
copy tr "[PERSON_NAME][EMAIL_ADDRESS][PERSON_NAME][DOMAIN_NAME]"
